Goal: Task Accomplishment & Management: Use online tool/utility

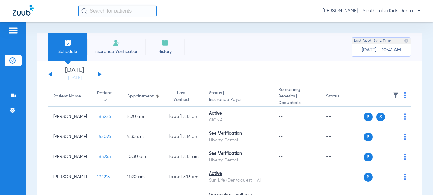
click at [99, 75] on button at bounding box center [100, 74] width 4 height 5
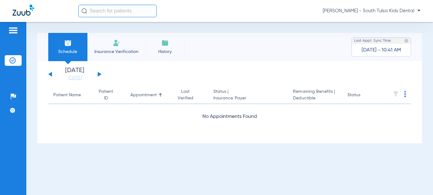
click at [99, 75] on button at bounding box center [100, 74] width 4 height 5
click at [392, 41] on div "Last Appt. Sync Time:" at bounding box center [381, 41] width 59 height 6
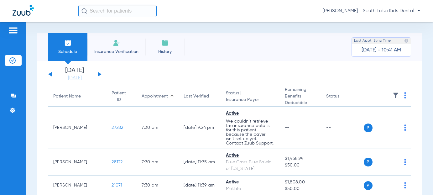
click at [387, 12] on span "[PERSON_NAME] - South Tulsa Kids Dental" at bounding box center [371, 11] width 98 height 6
click at [382, 23] on span "Account Selection" at bounding box center [396, 22] width 35 height 4
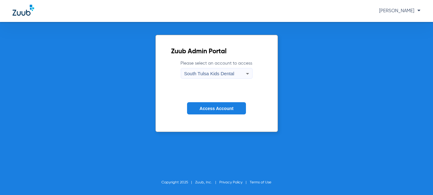
click at [252, 73] on form "Please select an account to access South Tulsa Kids Dental Access Account" at bounding box center [216, 92] width 90 height 64
click at [245, 73] on icon at bounding box center [248, 74] width 8 height 8
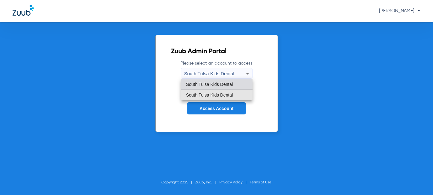
drag, startPoint x: 222, startPoint y: 92, endPoint x: 219, endPoint y: 101, distance: 9.4
click at [222, 93] on span "South Tulsa Kids Dental" at bounding box center [209, 95] width 47 height 4
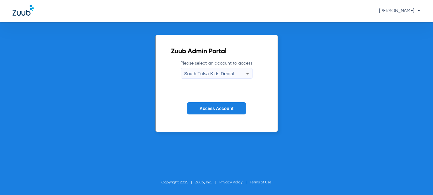
click at [217, 107] on span "Access Account" at bounding box center [216, 108] width 34 height 5
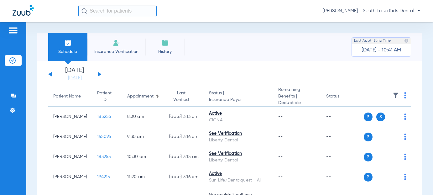
click at [100, 75] on div "[DATE] [DATE] [DATE] [DATE] [DATE] [DATE] [DATE] [DATE] [DATE] [DATE] [DATE] [D…" at bounding box center [74, 74] width 53 height 14
click at [98, 74] on button at bounding box center [100, 74] width 4 height 5
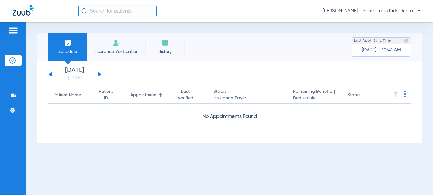
click at [98, 74] on button at bounding box center [100, 74] width 4 height 5
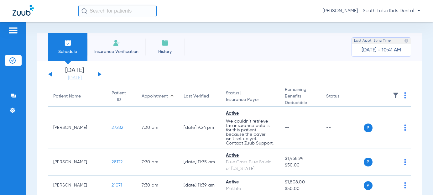
click at [404, 94] on img at bounding box center [405, 95] width 2 height 6
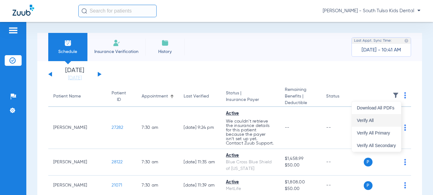
click at [373, 121] on span "Verify All" at bounding box center [376, 120] width 39 height 4
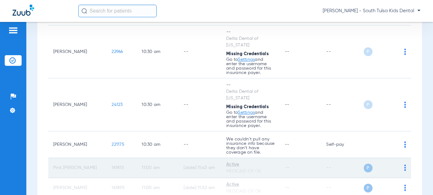
scroll to position [689, 0]
